Goal: Register for event/course

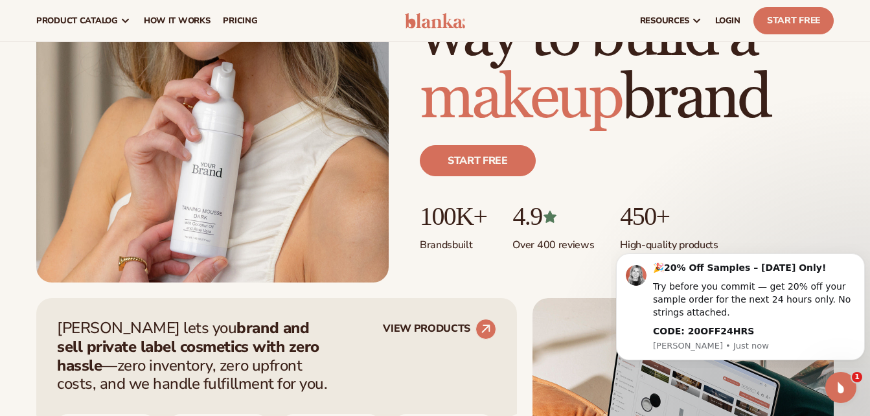
scroll to position [237, 0]
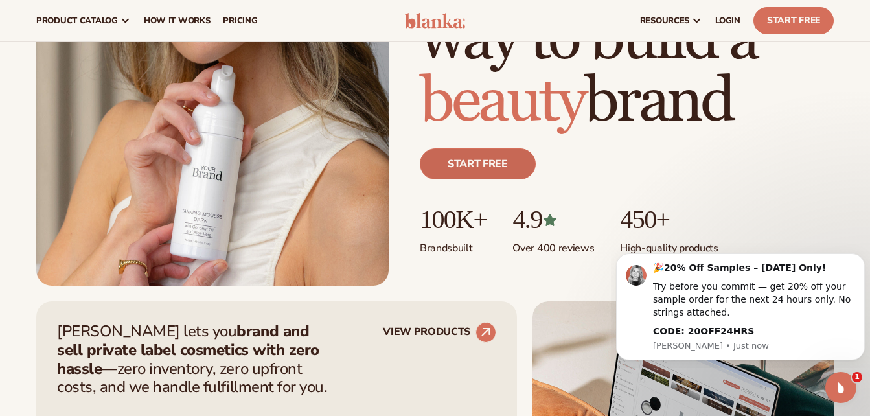
click at [451, 175] on link "Start free" at bounding box center [478, 163] width 116 height 31
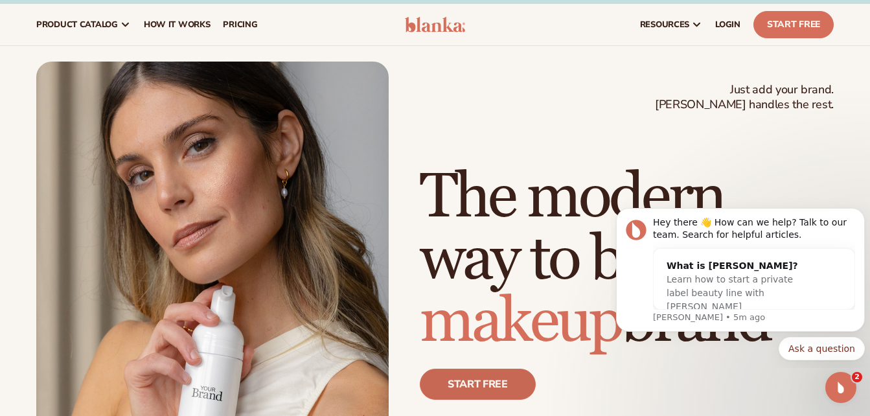
scroll to position [0, 0]
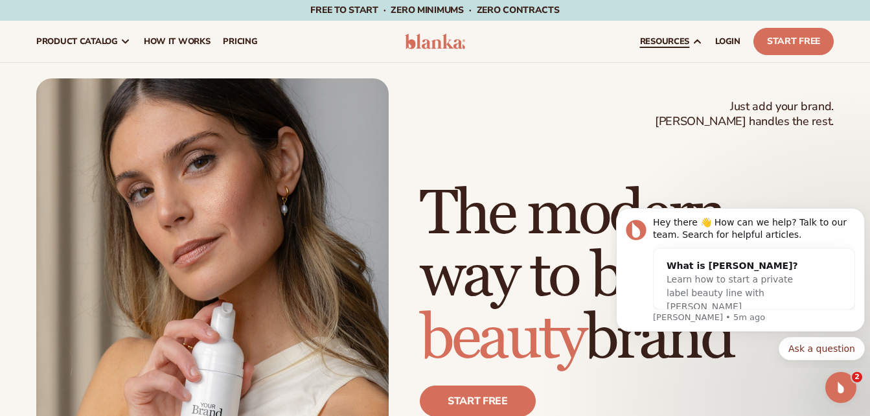
click at [678, 37] on span "resources" at bounding box center [664, 41] width 49 height 10
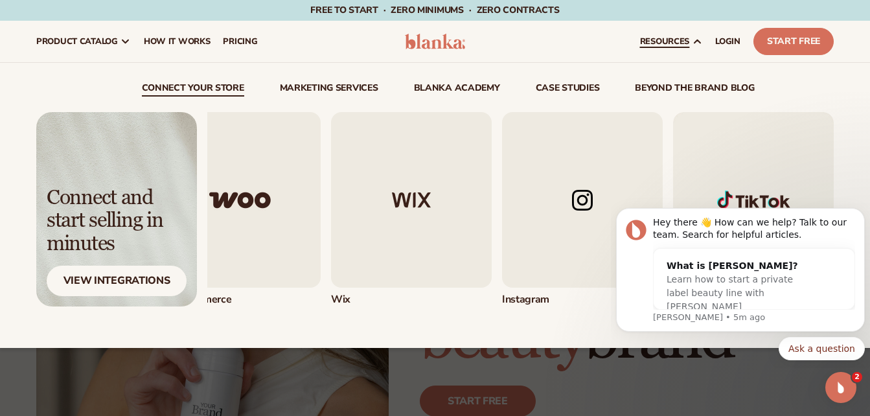
click at [334, 90] on link "Marketing services" at bounding box center [329, 90] width 98 height 13
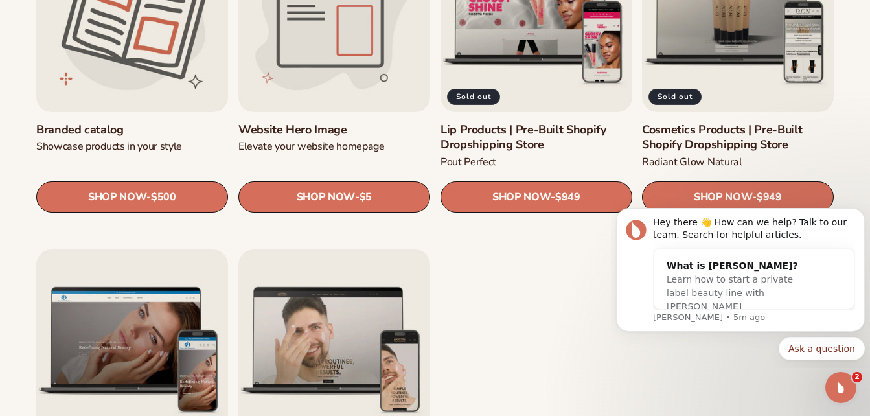
scroll to position [1481, 0]
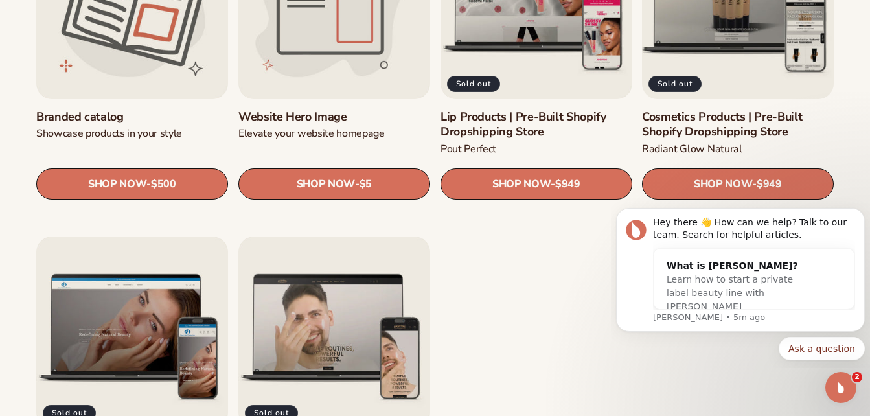
click at [774, 109] on link "Cosmetics Products | Pre-Built Shopify Dropshipping Store" at bounding box center [738, 124] width 192 height 30
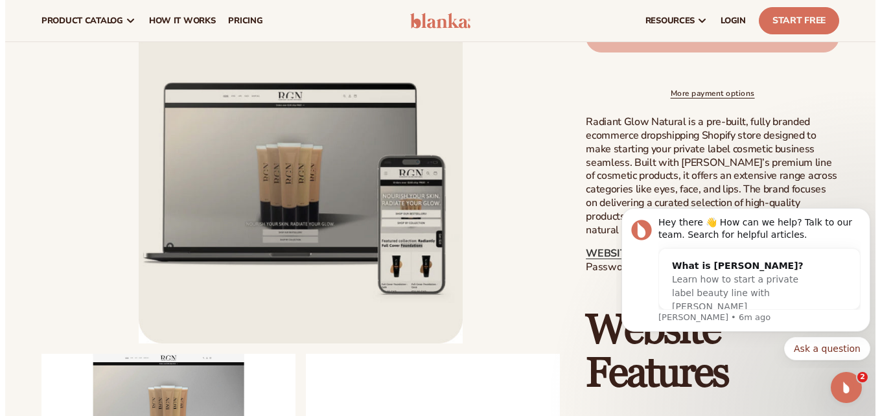
scroll to position [557, 0]
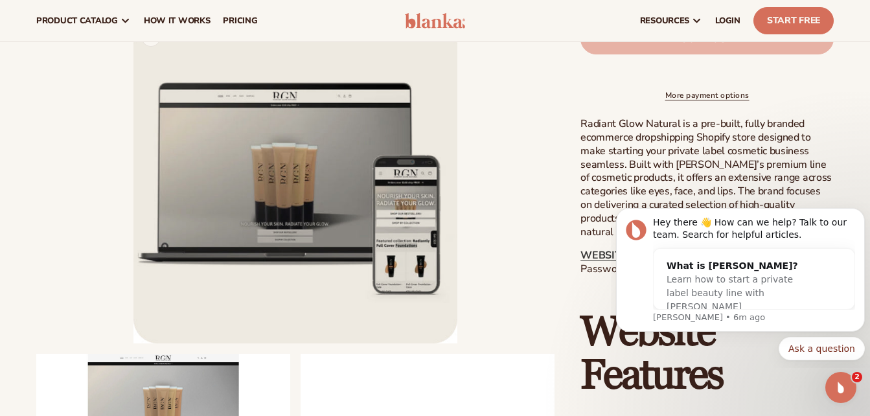
click at [133, 343] on button "Open media 1 in modal" at bounding box center [133, 343] width 0 height 0
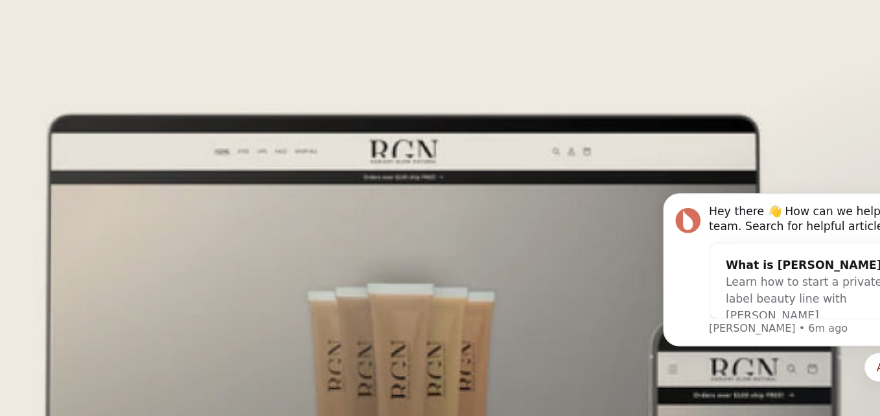
scroll to position [10, 0]
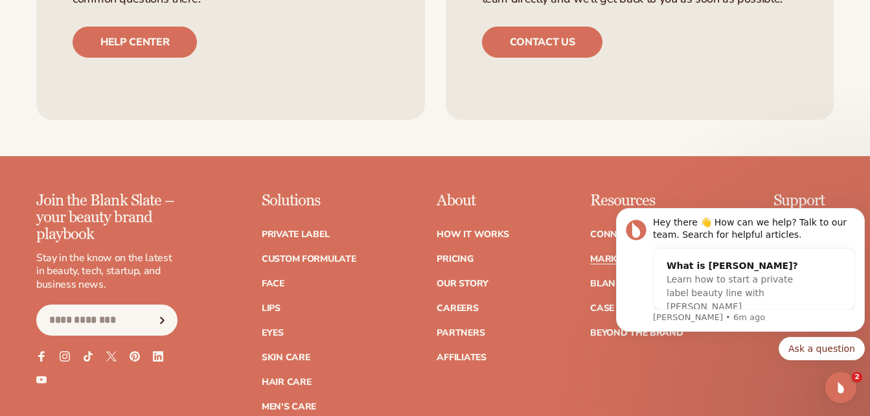
scroll to position [2718, 0]
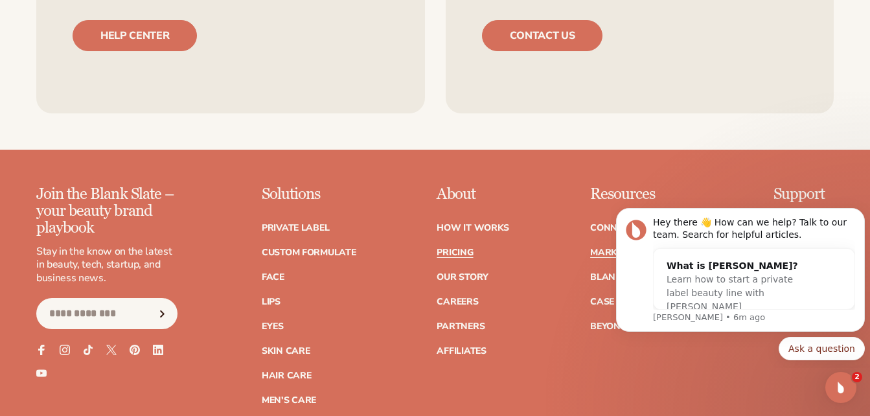
click at [468, 248] on link "Pricing" at bounding box center [455, 252] width 36 height 9
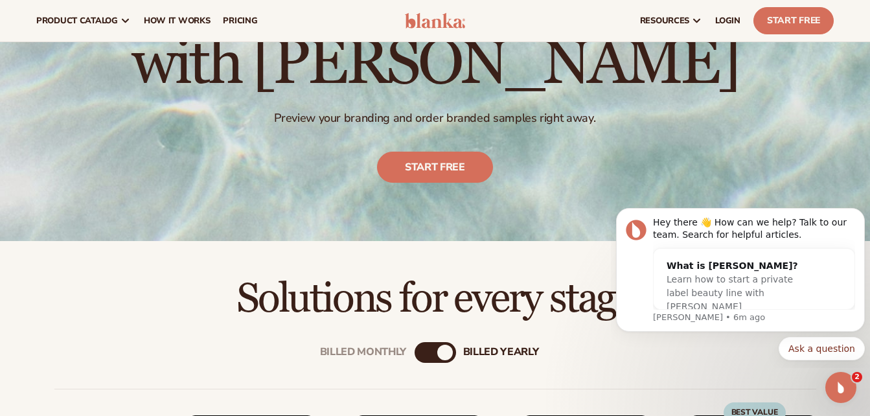
scroll to position [149, 0]
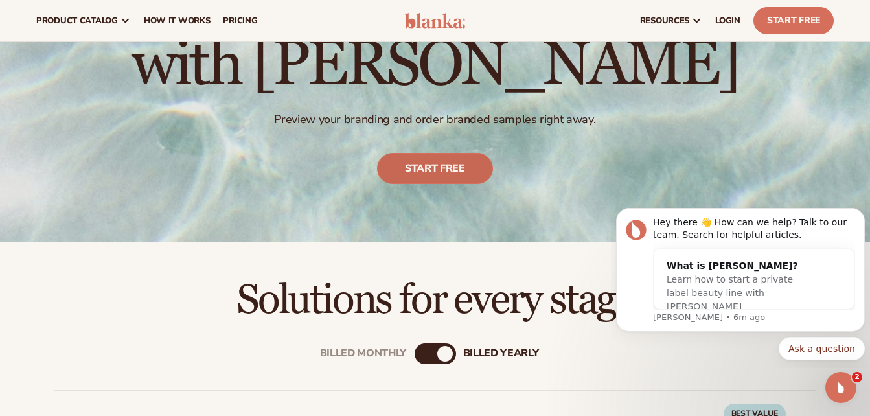
click at [448, 168] on link "Start free" at bounding box center [435, 168] width 116 height 31
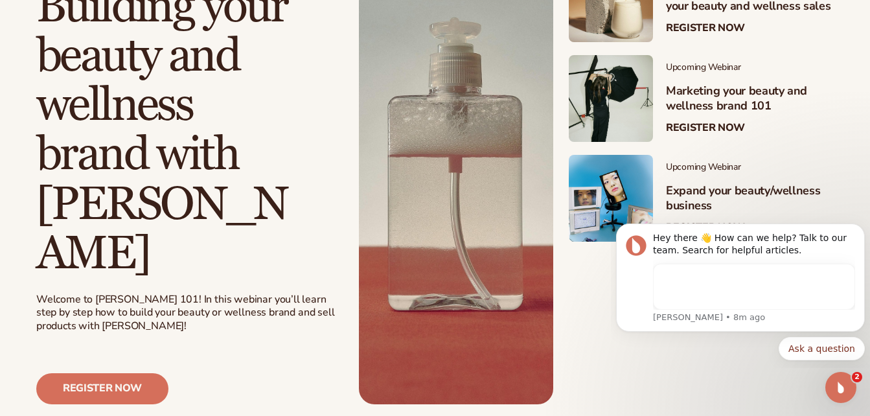
scroll to position [371, 0]
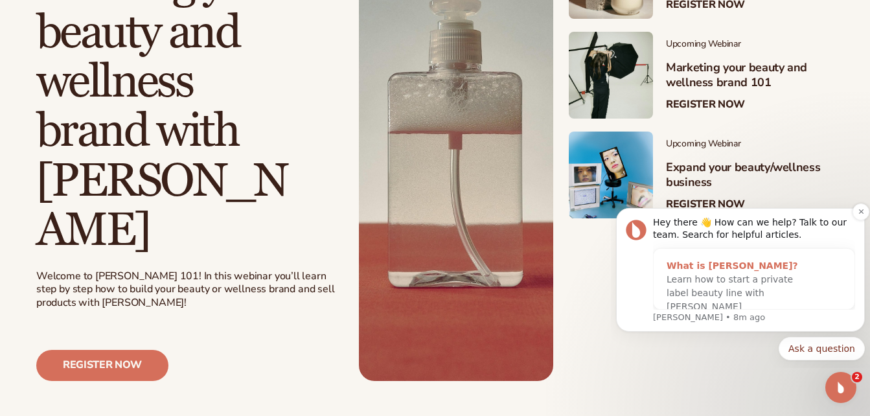
click at [798, 291] on div "Learn how to start a private label beauty line with [PERSON_NAME]" at bounding box center [741, 293] width 149 height 41
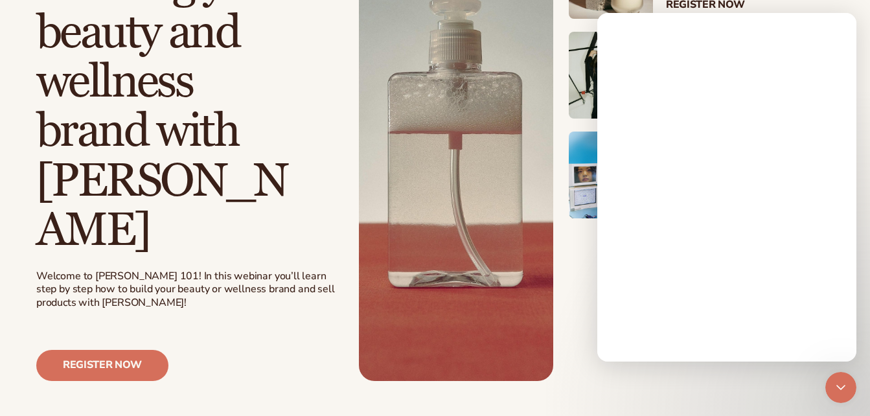
scroll to position [0, 0]
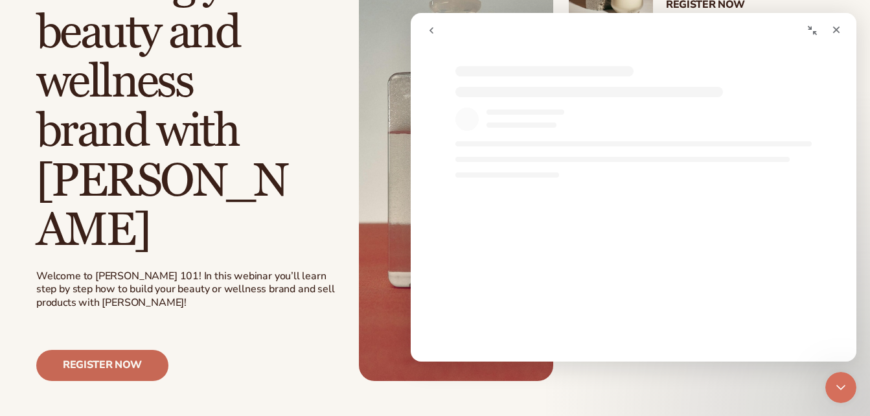
click at [81, 350] on link "Register now" at bounding box center [102, 365] width 132 height 31
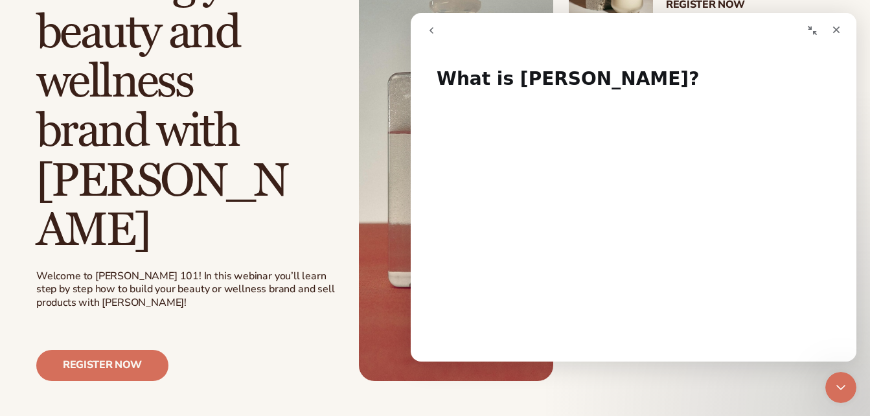
click at [856, 267] on div "Upcoming Webinar Join an upcoming session Building your beauty and wellness bra…" at bounding box center [435, 157] width 870 height 450
click at [831, 27] on icon "Close" at bounding box center [836, 30] width 10 height 10
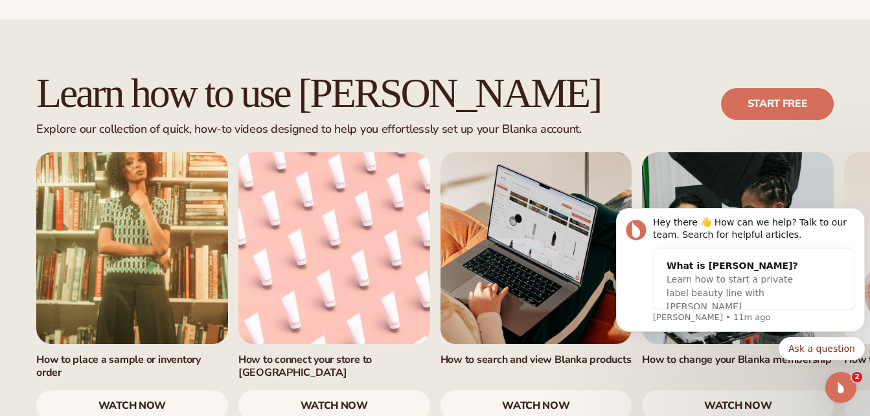
scroll to position [810, 0]
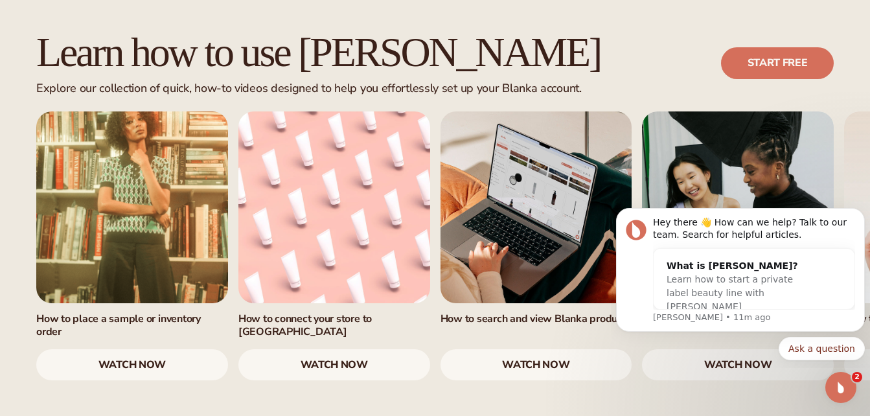
click at [501, 349] on link "watch now" at bounding box center [536, 364] width 192 height 31
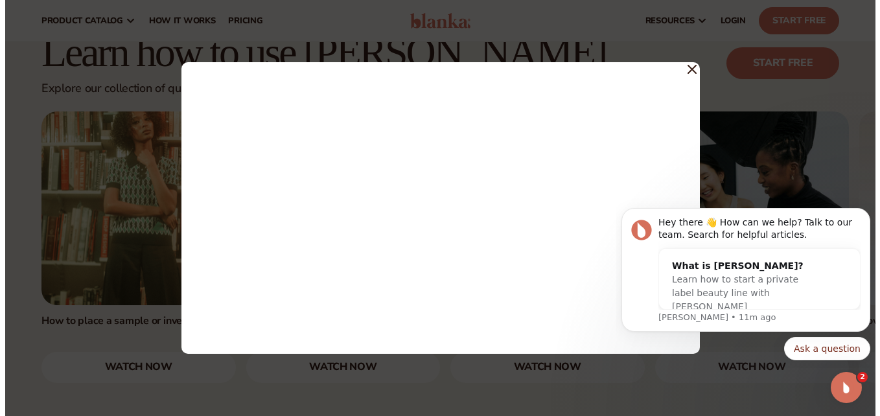
scroll to position [796, 0]
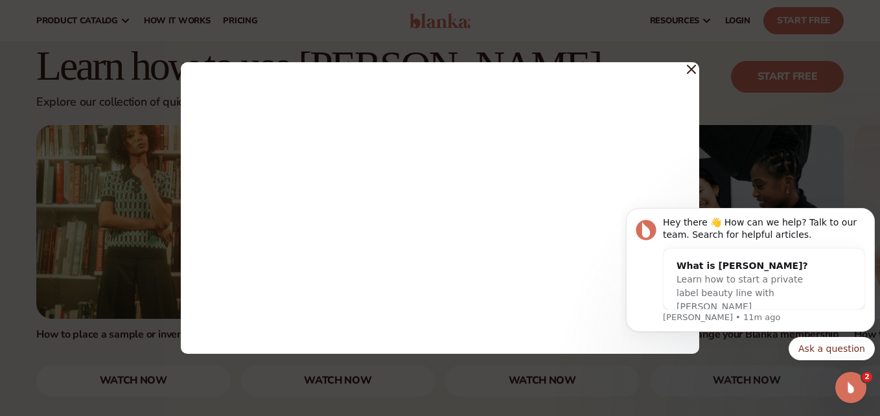
click at [794, 362] on body "Hey there 👋 How can we help? Talk to our team. Search for helpful articles. Wha…" at bounding box center [750, 281] width 249 height 161
click at [869, 210] on icon "Dismiss notification" at bounding box center [870, 211] width 5 height 5
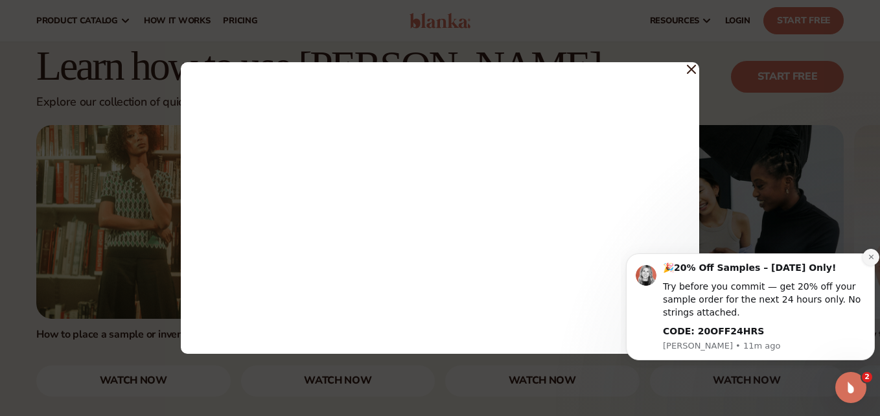
click at [869, 258] on icon "Dismiss notification" at bounding box center [870, 256] width 7 height 7
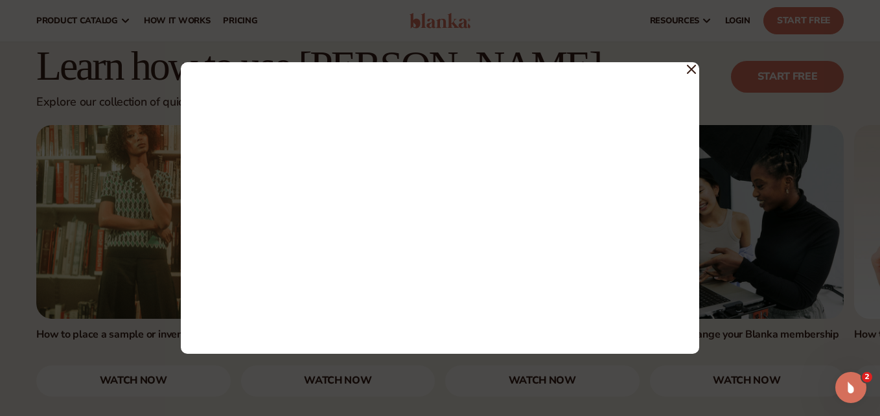
click at [693, 67] on icon at bounding box center [691, 69] width 8 height 8
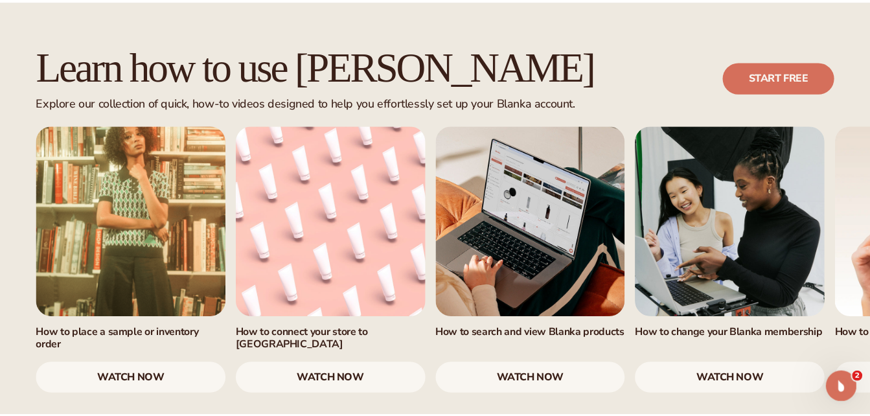
scroll to position [810, 0]
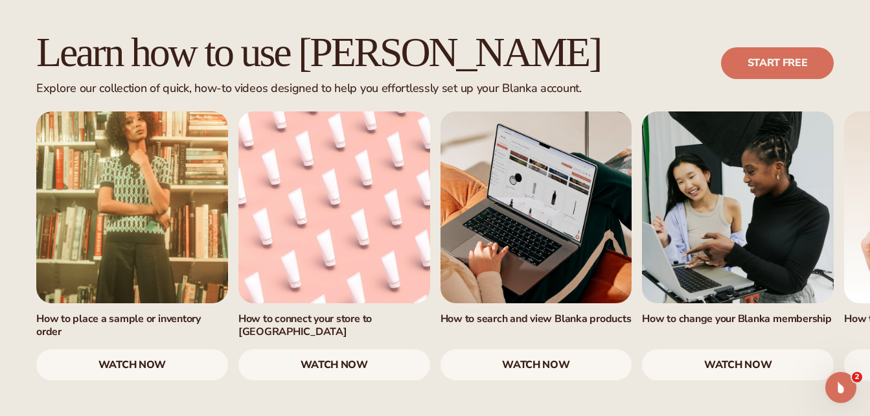
click at [363, 349] on link "watch now" at bounding box center [334, 364] width 192 height 31
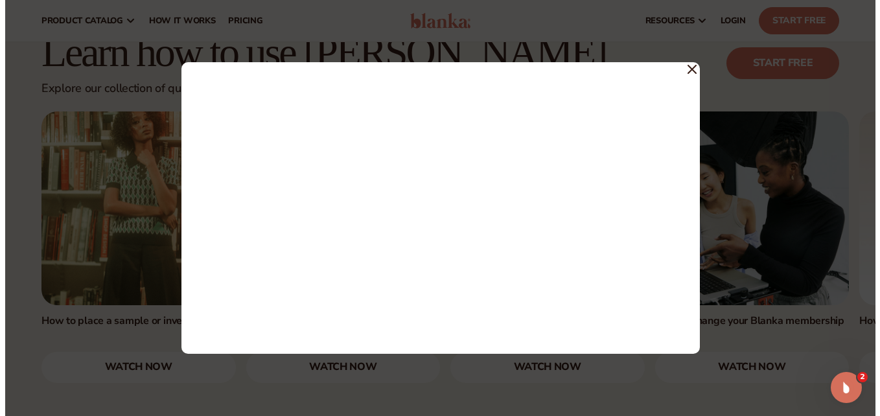
scroll to position [796, 0]
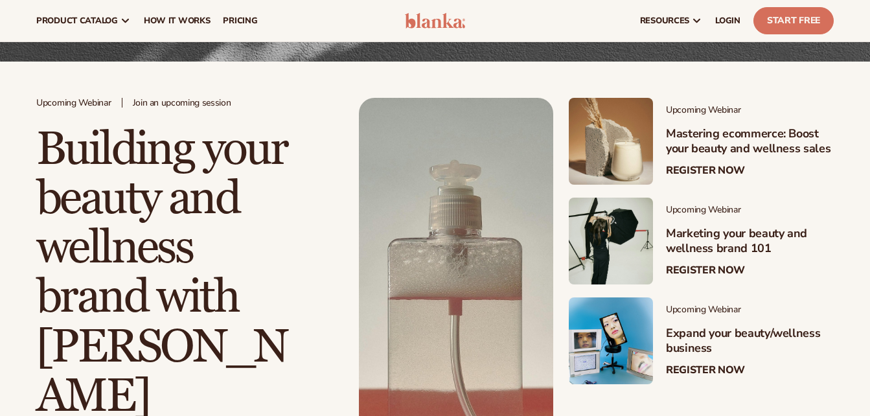
scroll to position [198, 0]
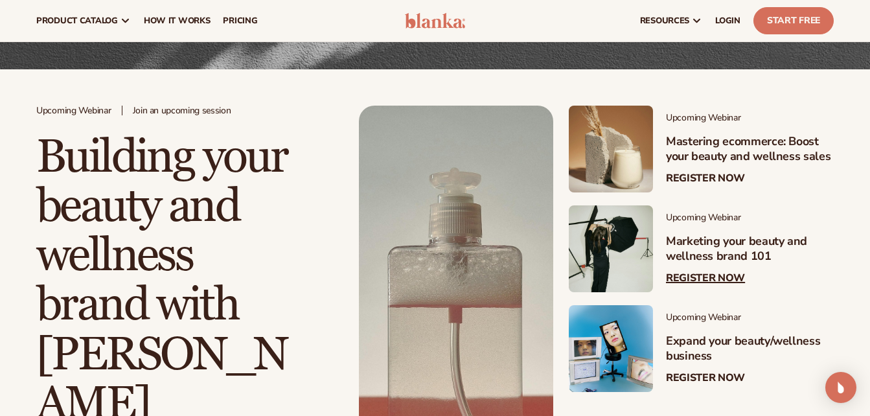
click at [703, 272] on link "Register Now" at bounding box center [705, 278] width 79 height 12
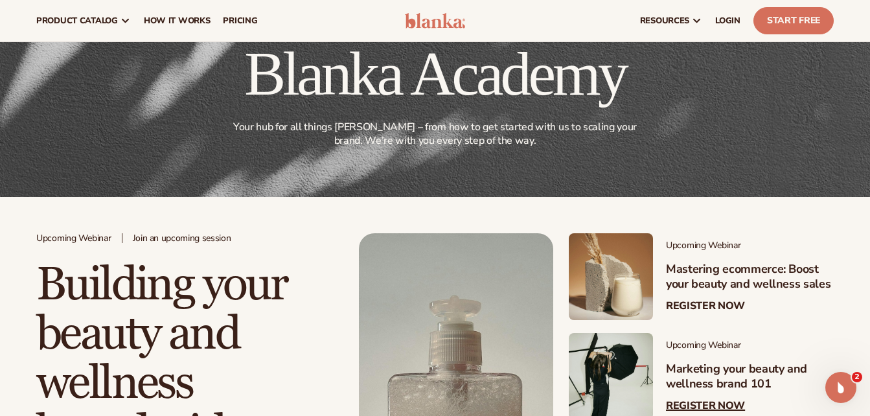
scroll to position [0, 0]
